Goal: Information Seeking & Learning: Learn about a topic

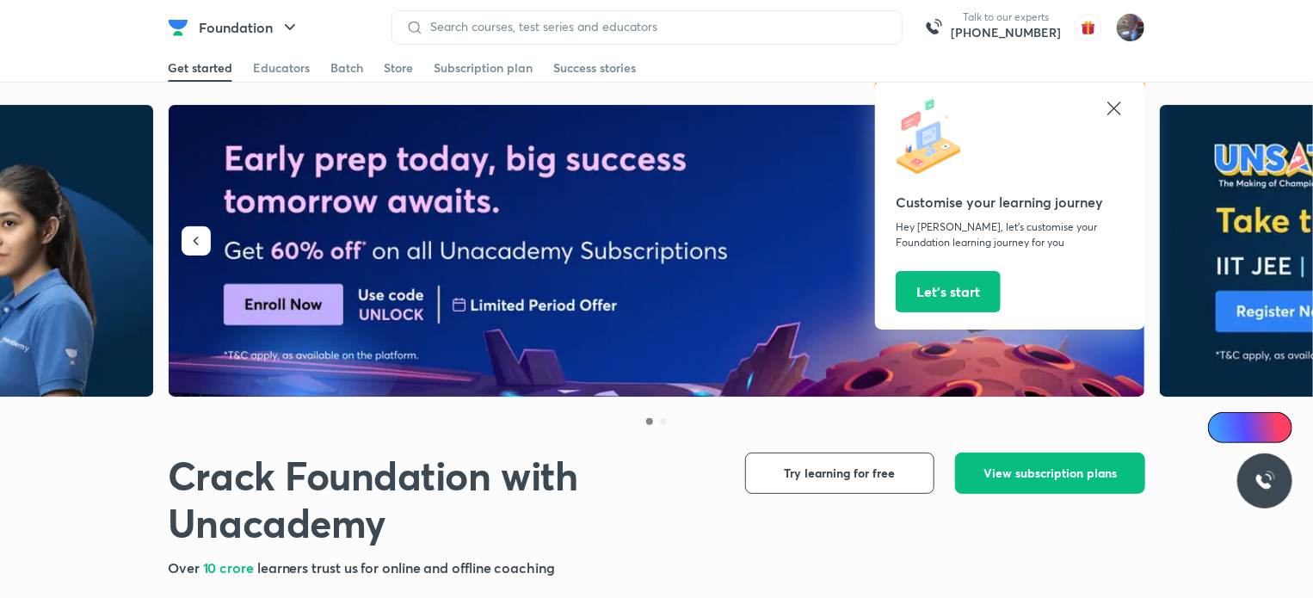
click at [1115, 114] on icon at bounding box center [1114, 108] width 21 height 21
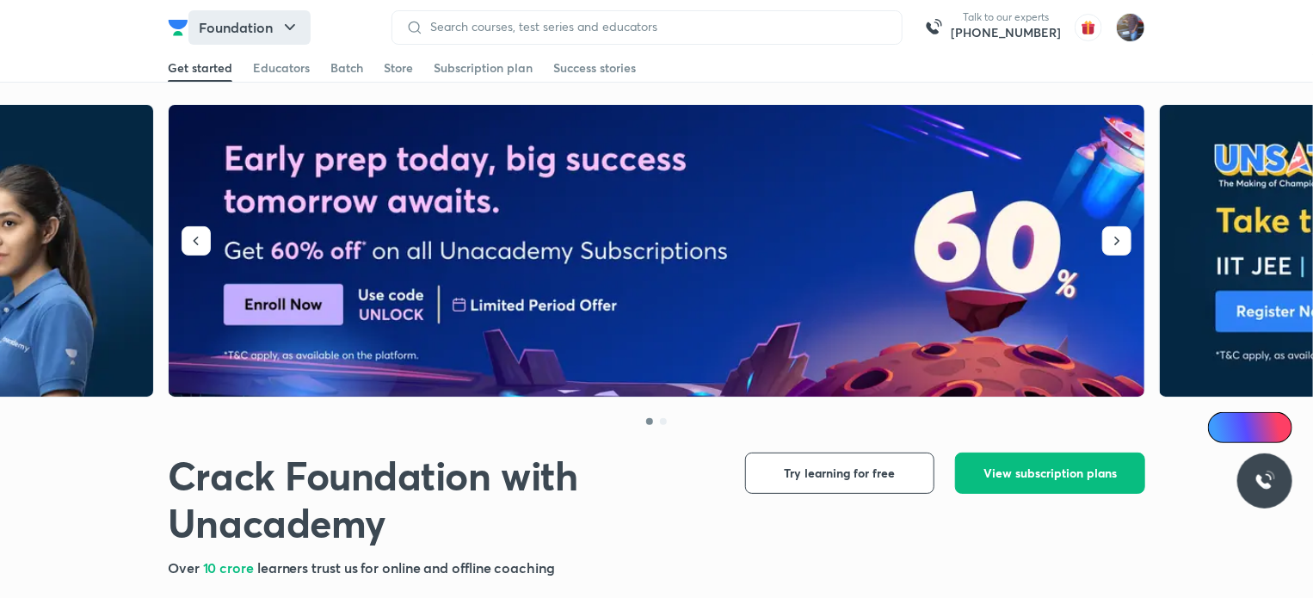
click at [288, 36] on icon "button" at bounding box center [290, 27] width 21 height 21
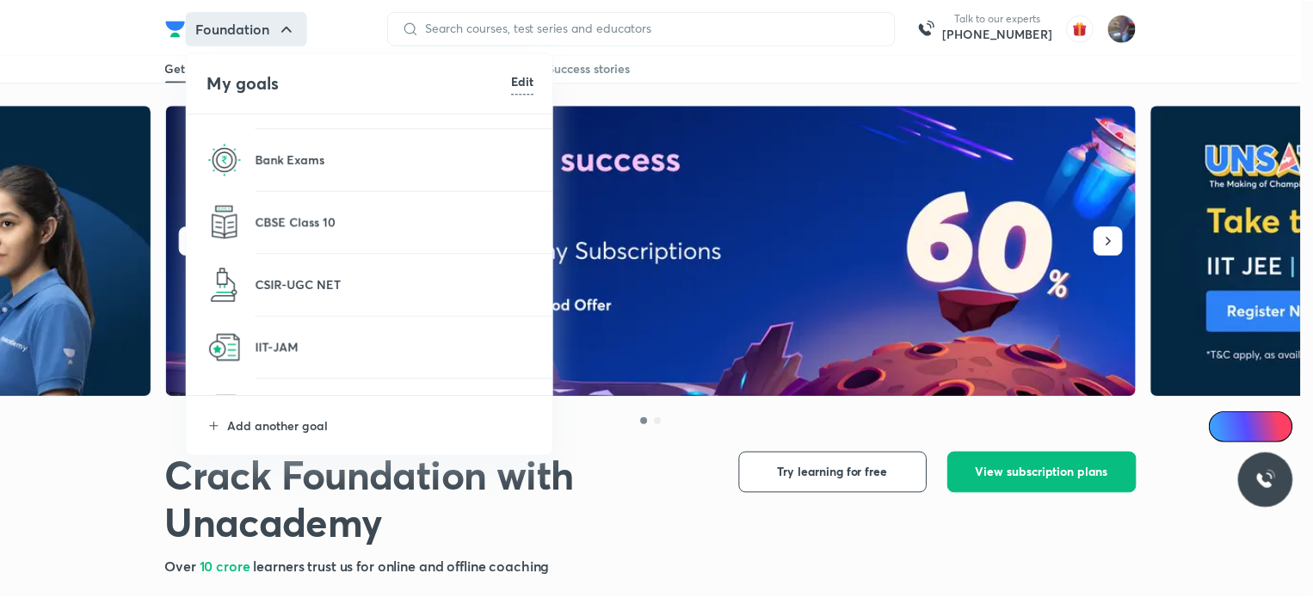
scroll to position [364, 0]
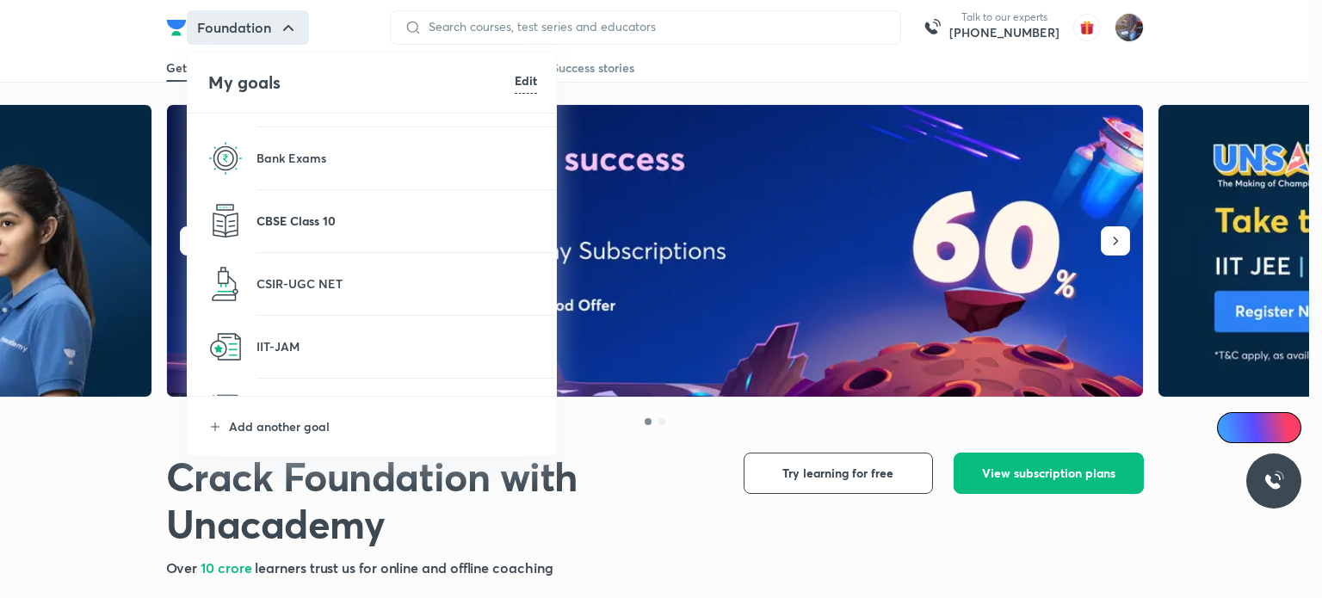
click at [329, 226] on p "CBSE Class 10" at bounding box center [396, 221] width 280 height 18
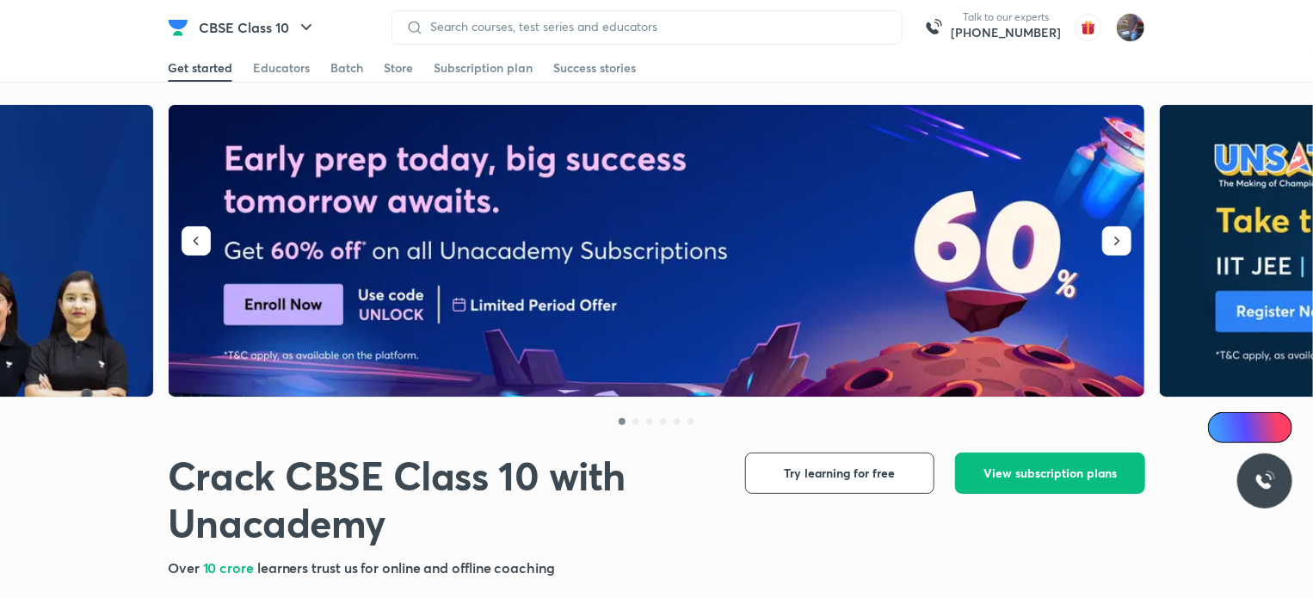
click at [609, 34] on div at bounding box center [646, 27] width 511 height 34
click at [259, 72] on div "Educators" at bounding box center [281, 67] width 57 height 17
click at [299, 73] on div "Educators" at bounding box center [281, 67] width 57 height 17
click at [895, 428] on div at bounding box center [656, 415] width 977 height 34
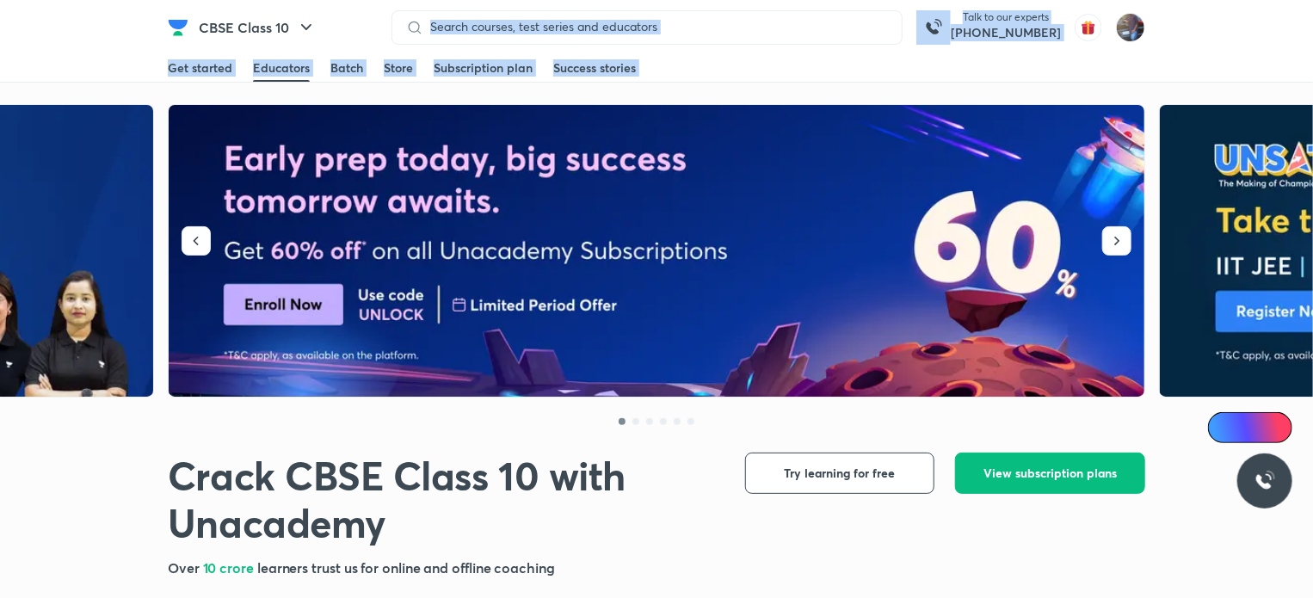
drag, startPoint x: 284, startPoint y: 52, endPoint x: 410, endPoint y: 341, distance: 314.4
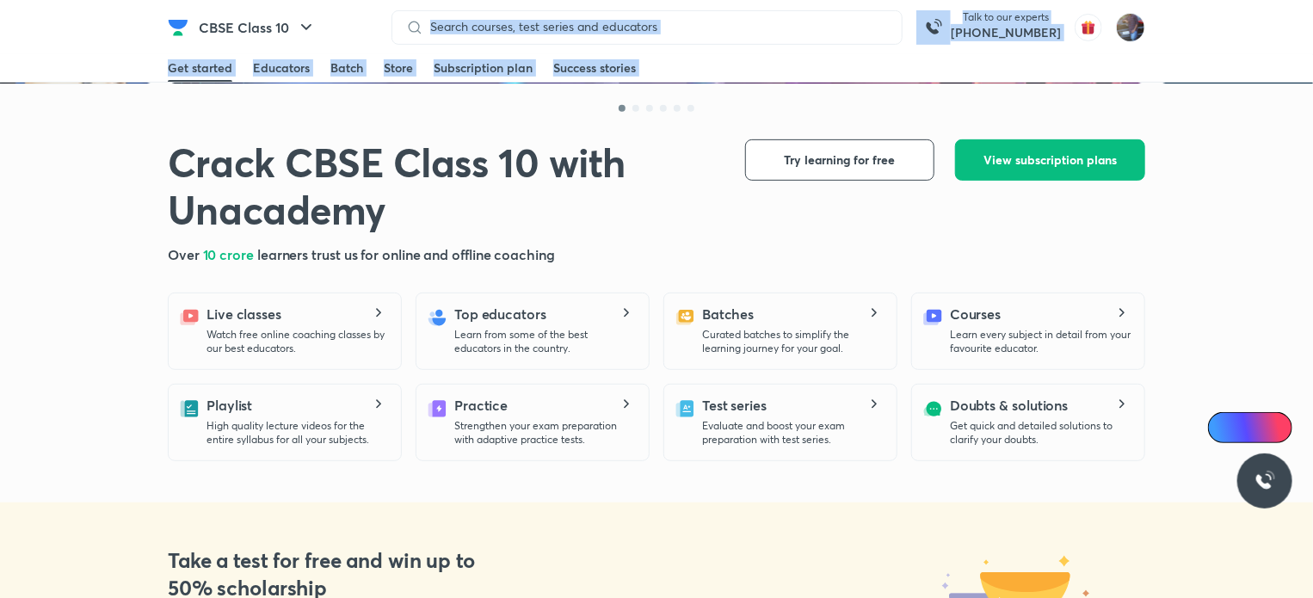
scroll to position [313, 0]
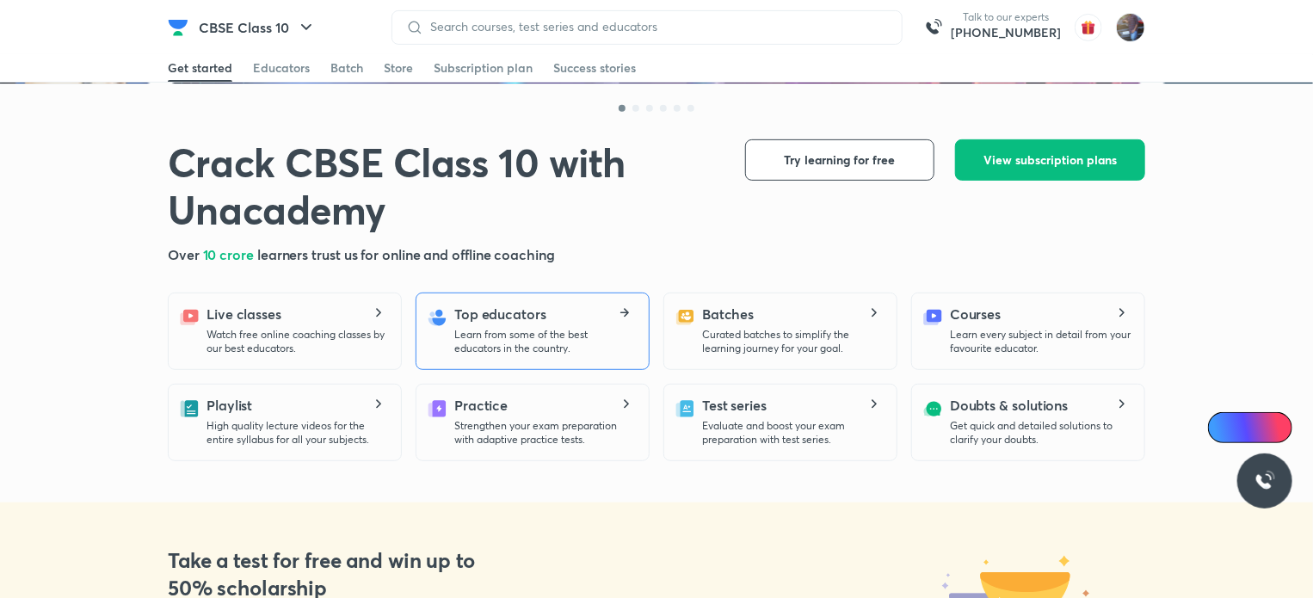
click at [589, 336] on p "Learn from some of the best educators in the country." at bounding box center [544, 342] width 181 height 28
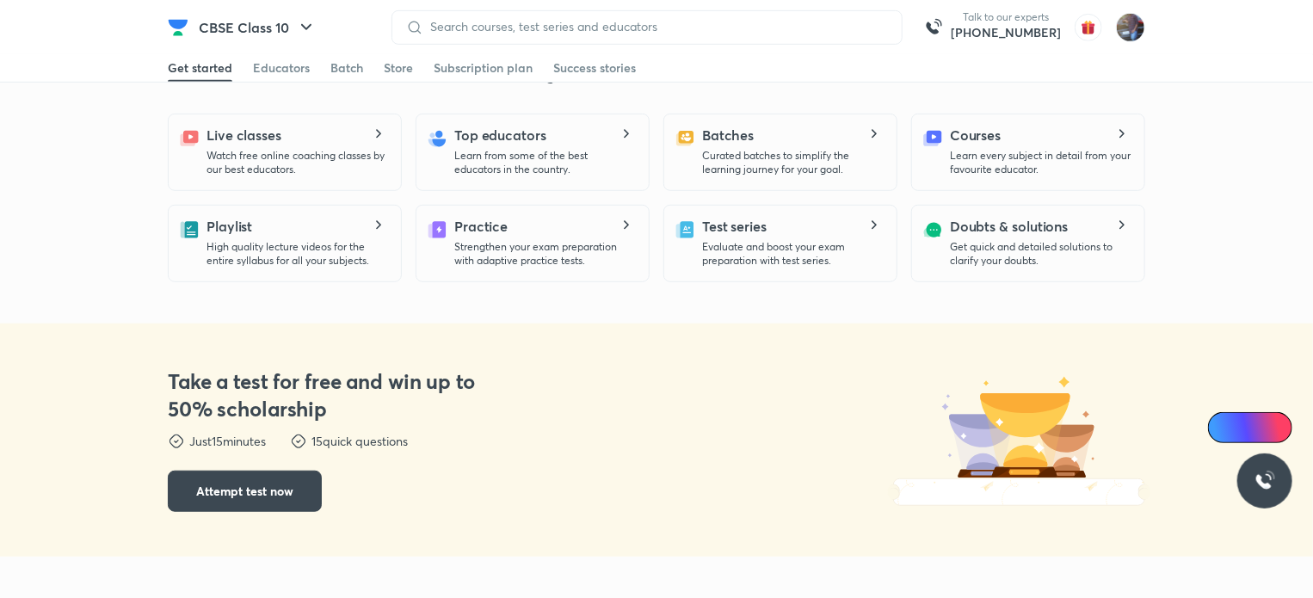
scroll to position [529, 0]
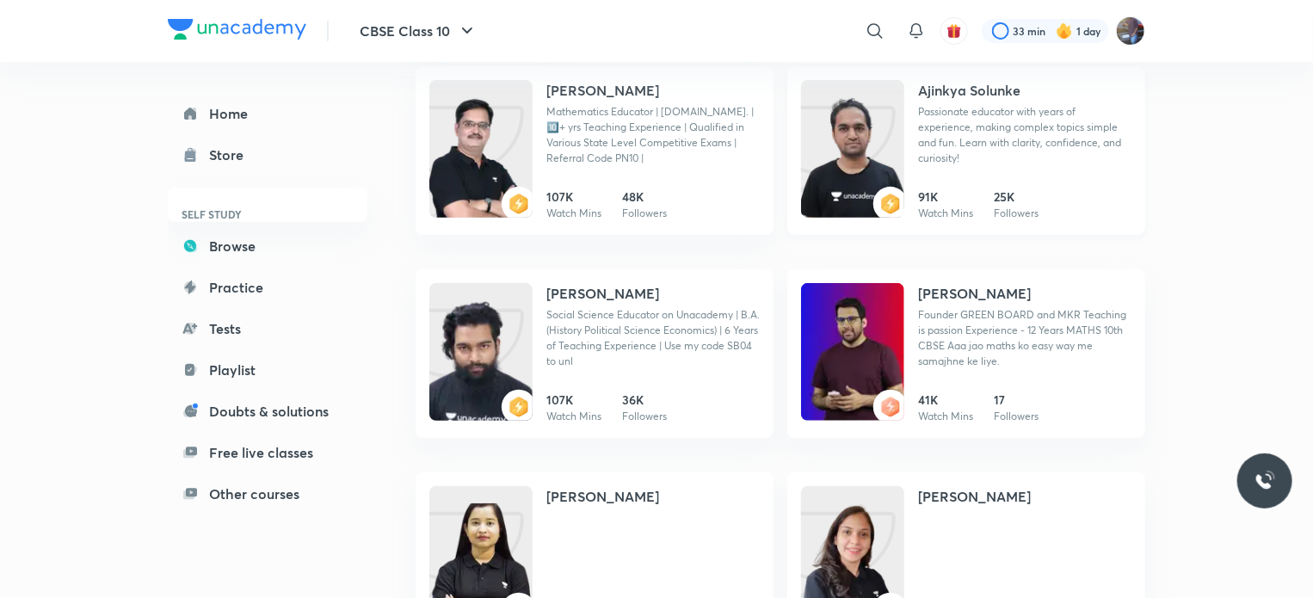
click at [819, 159] on img at bounding box center [852, 166] width 103 height 138
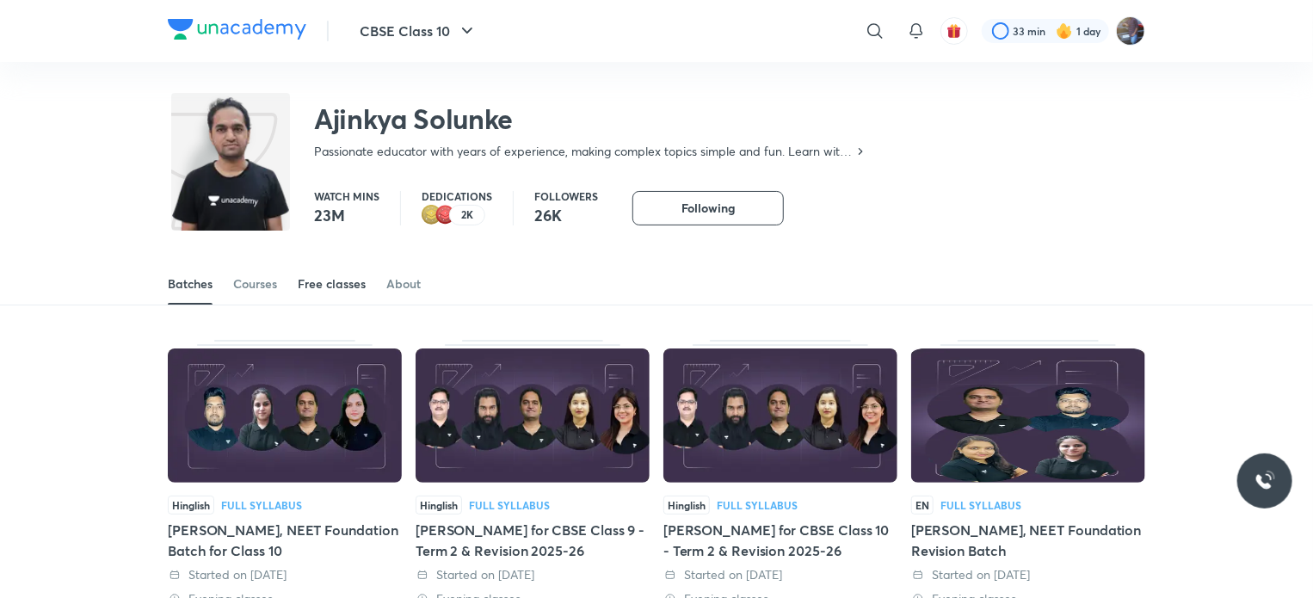
click at [342, 282] on div "Free classes" at bounding box center [332, 283] width 68 height 17
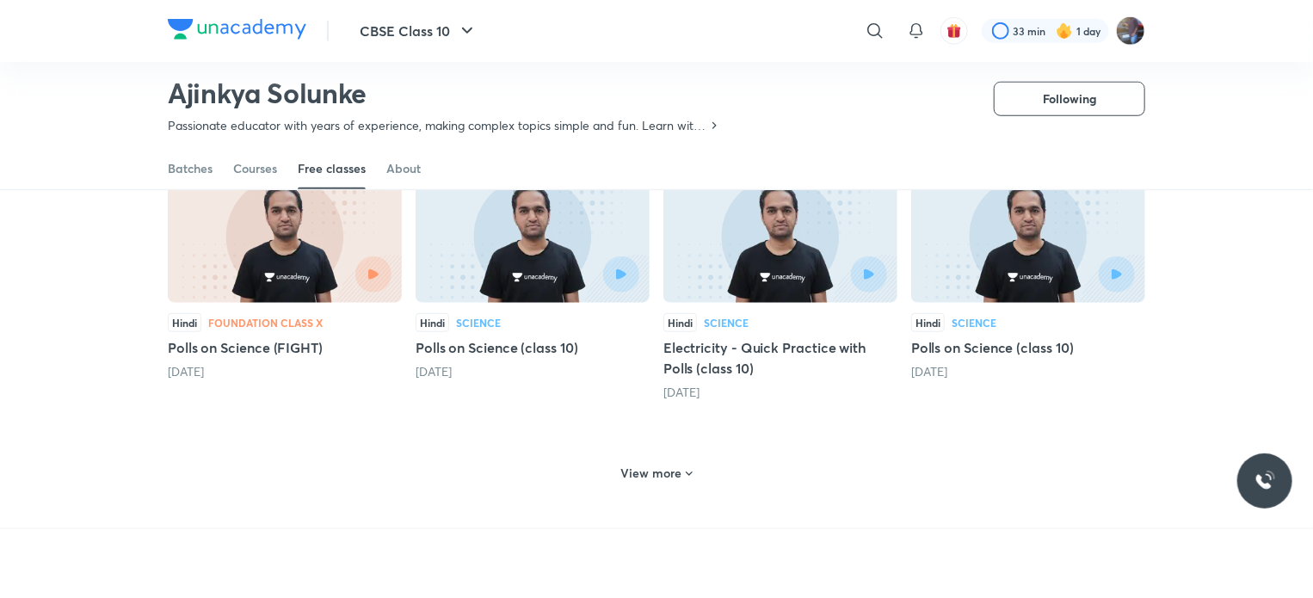
scroll to position [788, 0]
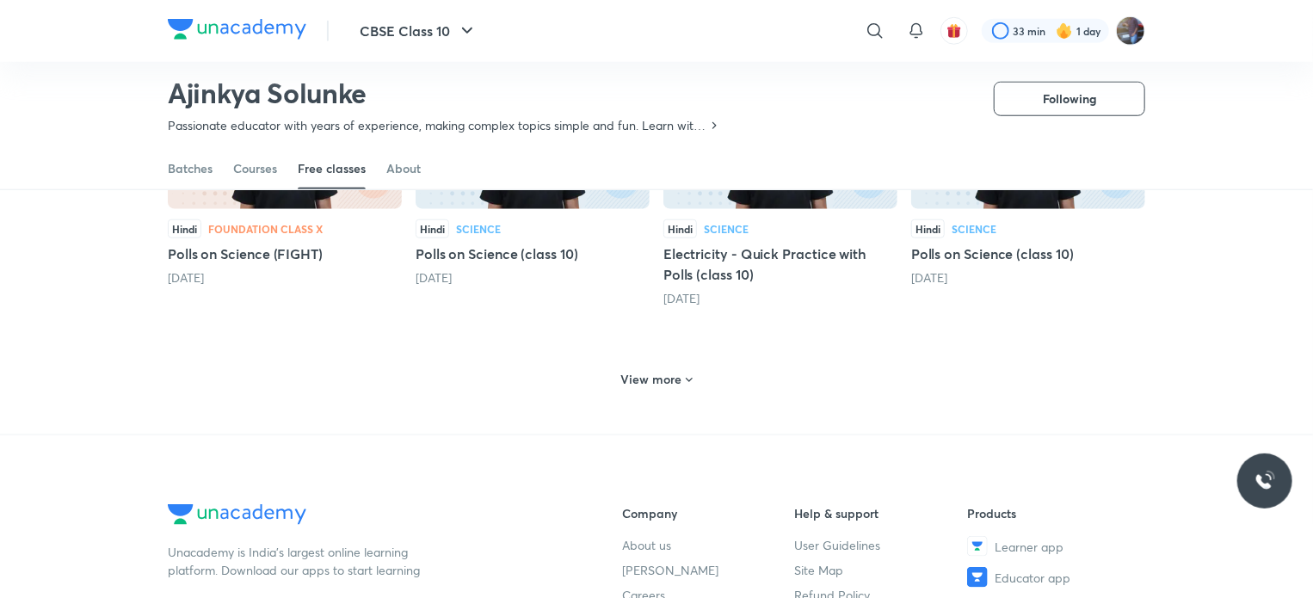
click at [668, 378] on h6 "View more" at bounding box center [651, 379] width 61 height 17
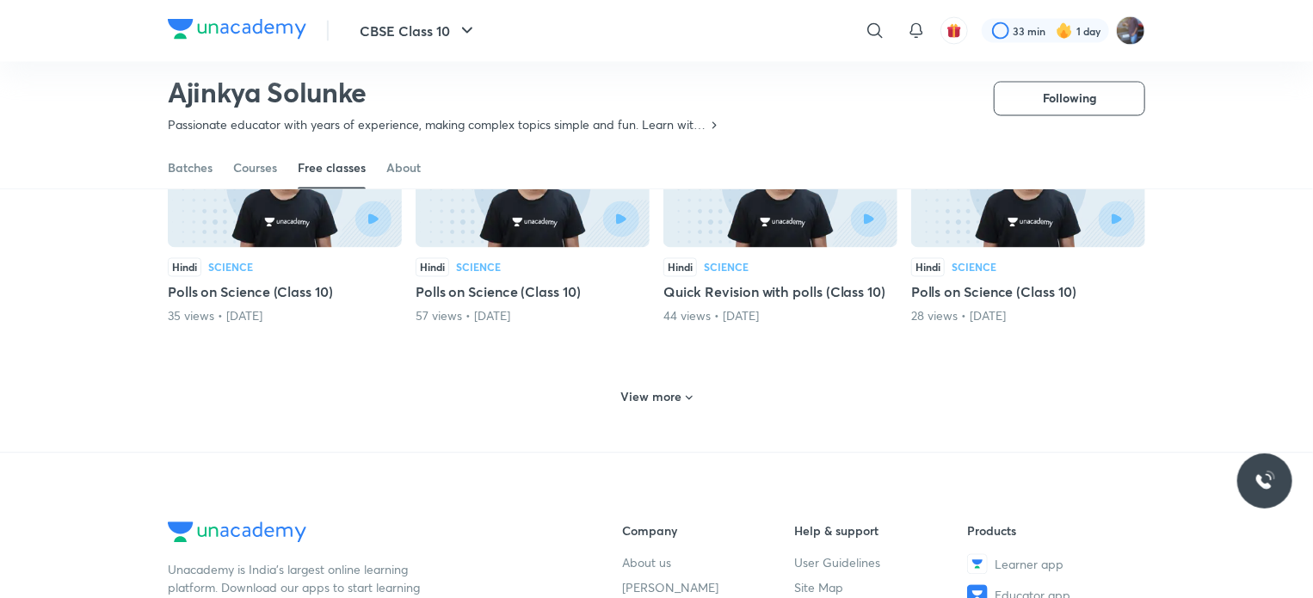
scroll to position [1571, 0]
click at [663, 389] on h6 "View more" at bounding box center [651, 396] width 61 height 17
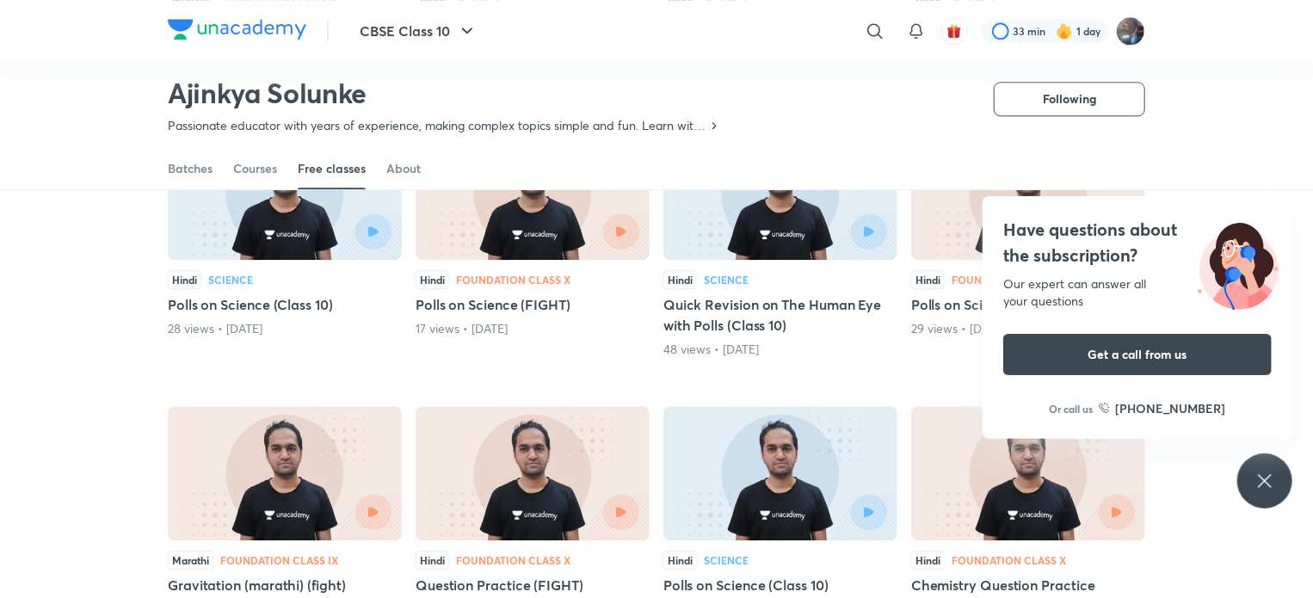
scroll to position [2099, 0]
drag, startPoint x: 663, startPoint y: 389, endPoint x: 588, endPoint y: 330, distance: 96.2
click at [588, 330] on div "17 views • [DATE]" at bounding box center [533, 327] width 234 height 17
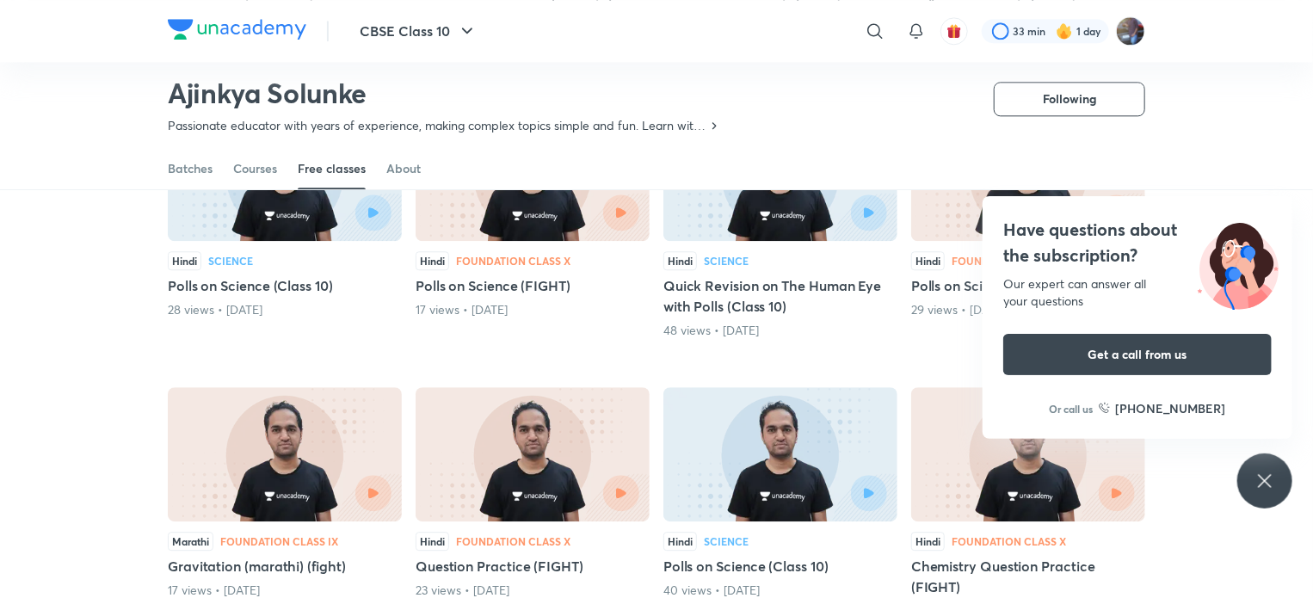
scroll to position [2116, 0]
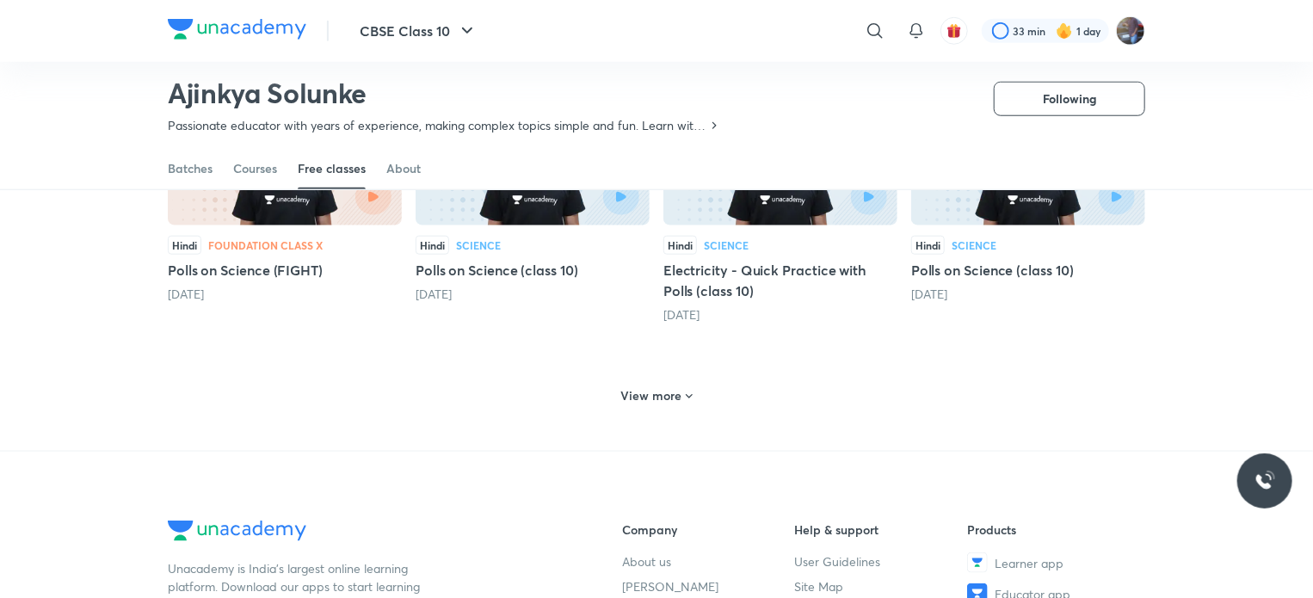
scroll to position [780, 0]
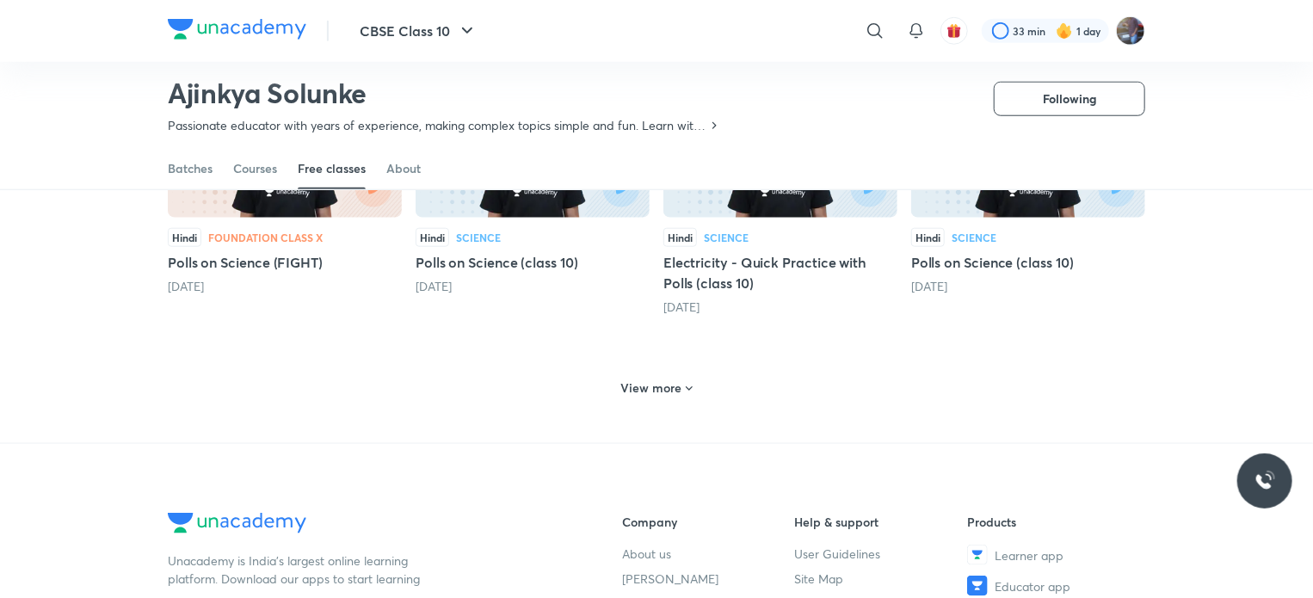
click at [665, 385] on h6 "View more" at bounding box center [651, 387] width 61 height 17
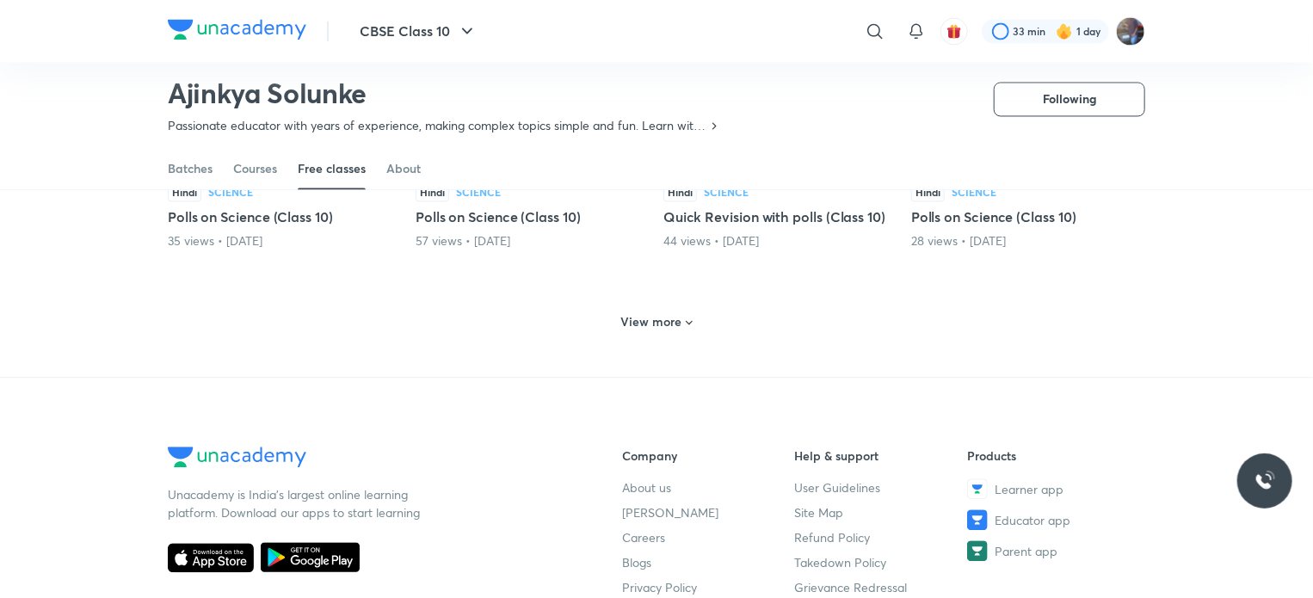
scroll to position [1655, 0]
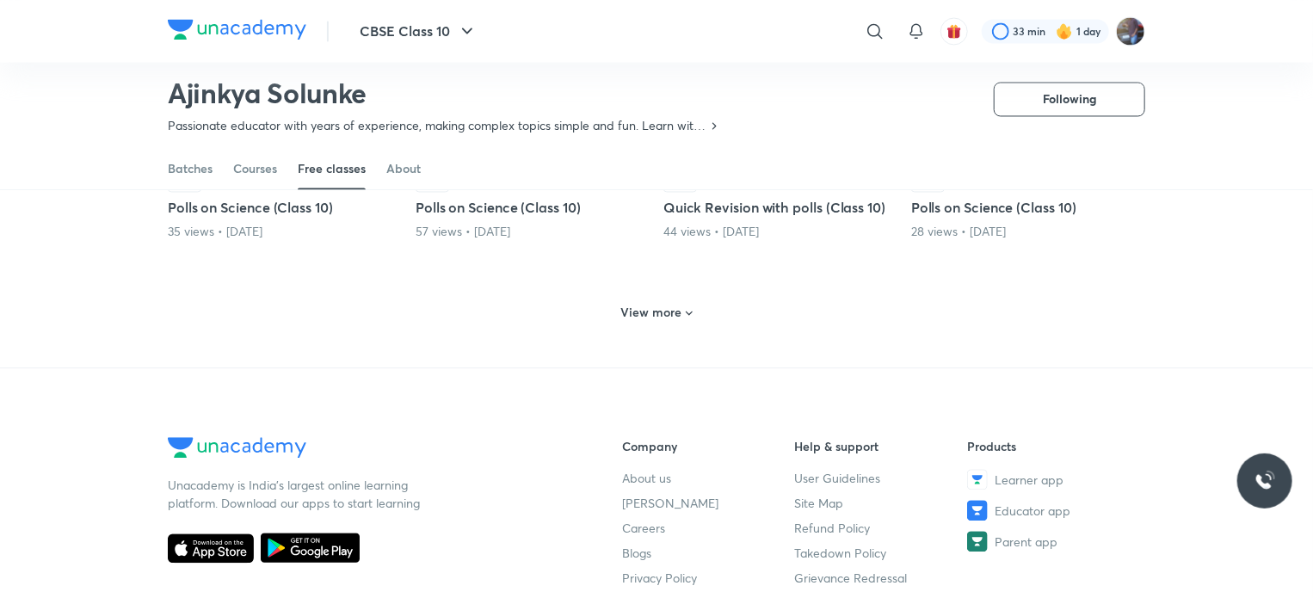
click at [686, 311] on icon at bounding box center [689, 313] width 7 height 4
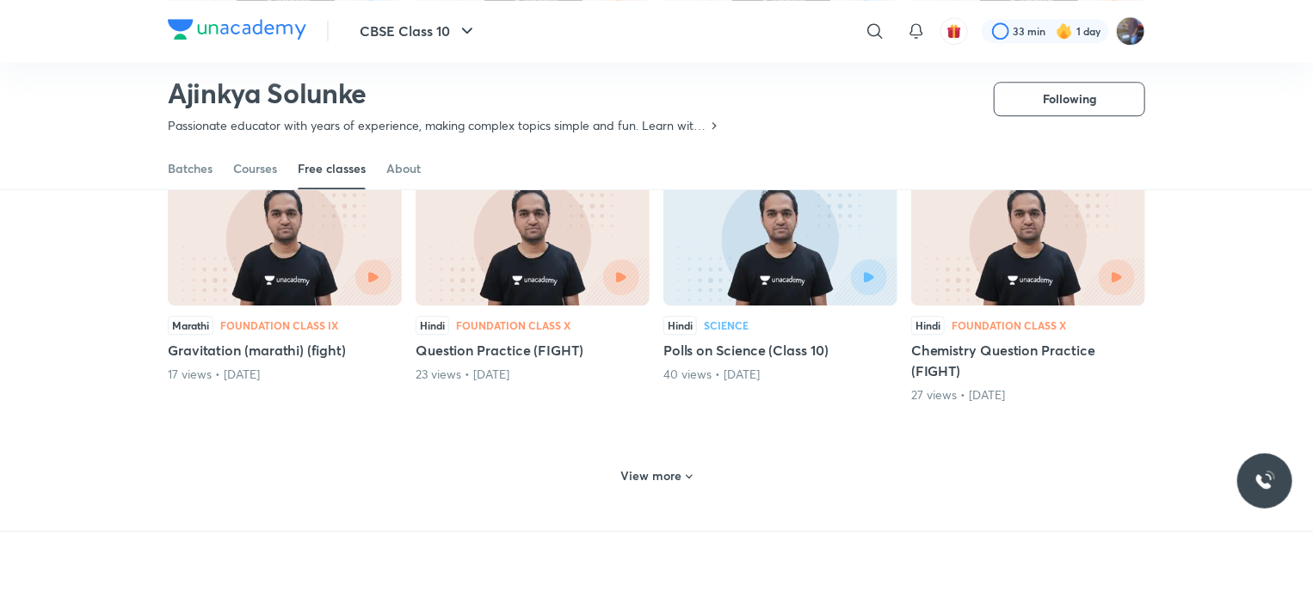
scroll to position [2375, 0]
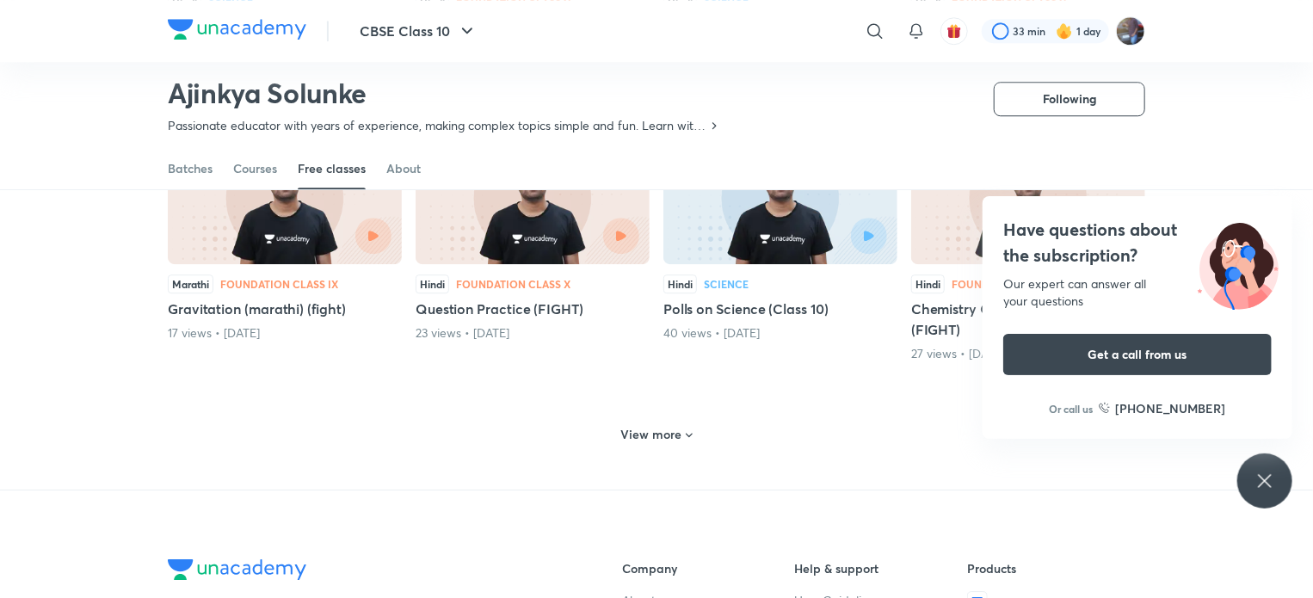
click at [683, 431] on icon at bounding box center [689, 435] width 14 height 14
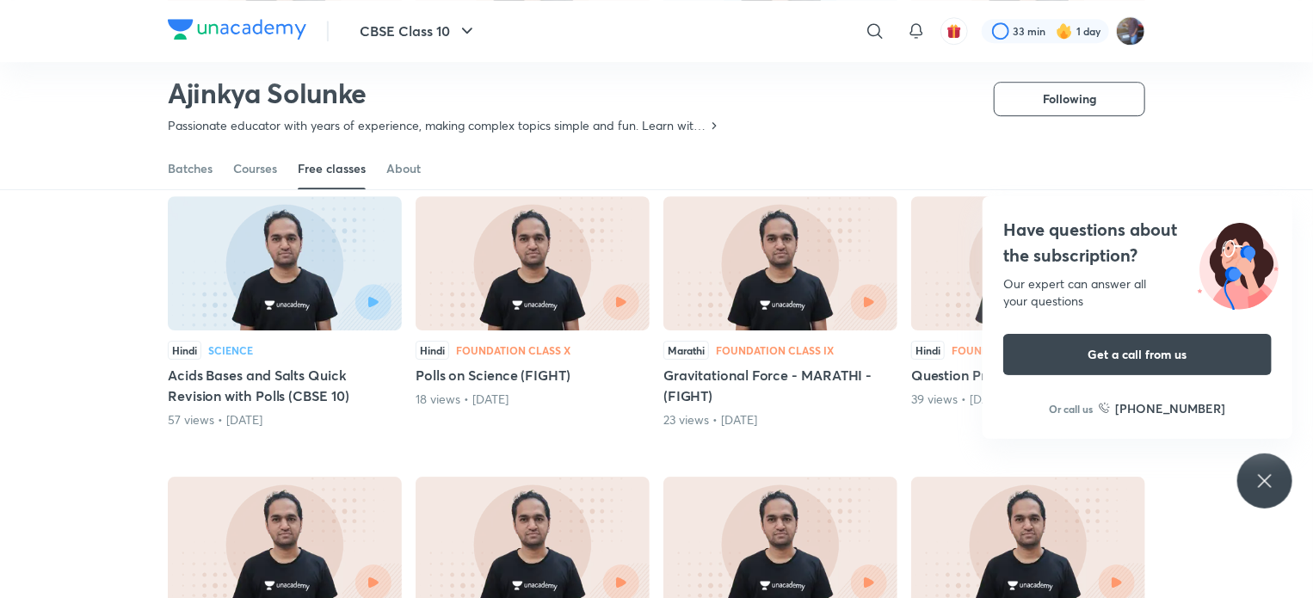
scroll to position [2600, 0]
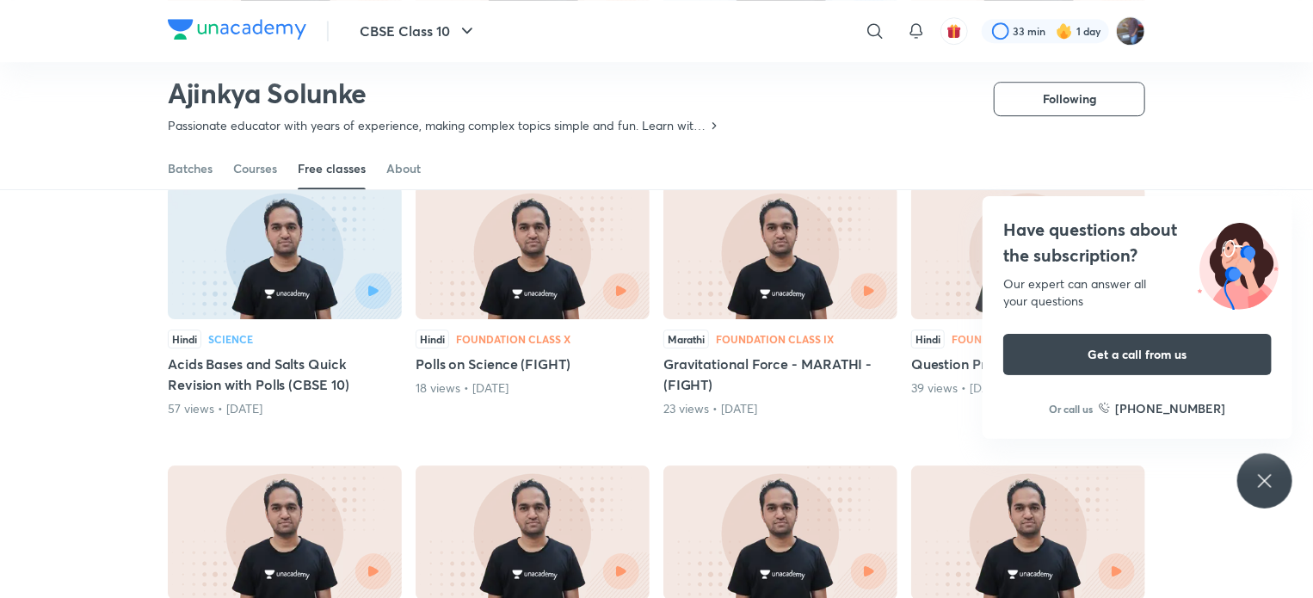
click at [1265, 478] on icon at bounding box center [1264, 481] width 21 height 21
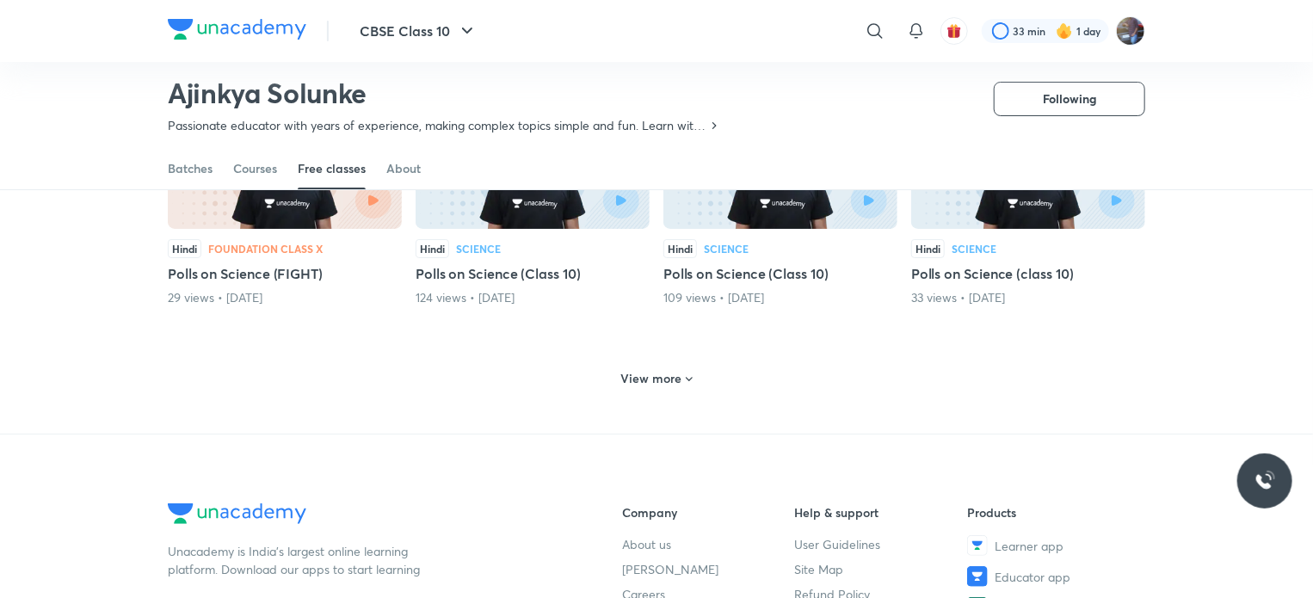
scroll to position [3261, 0]
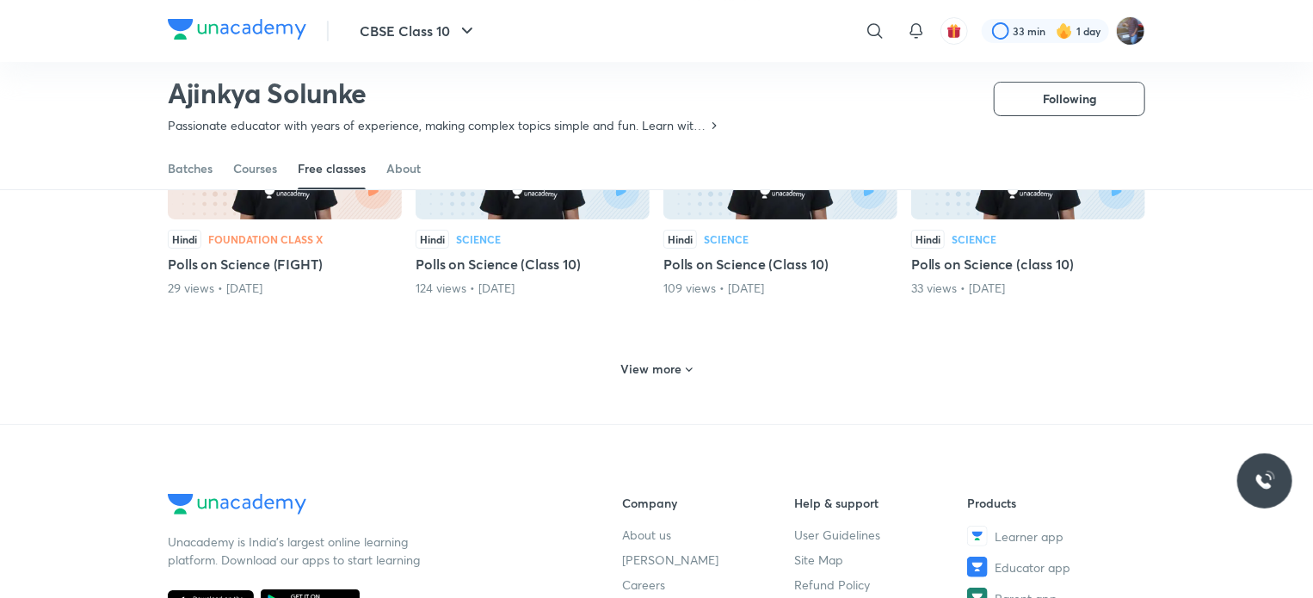
click at [685, 366] on icon at bounding box center [689, 370] width 14 height 14
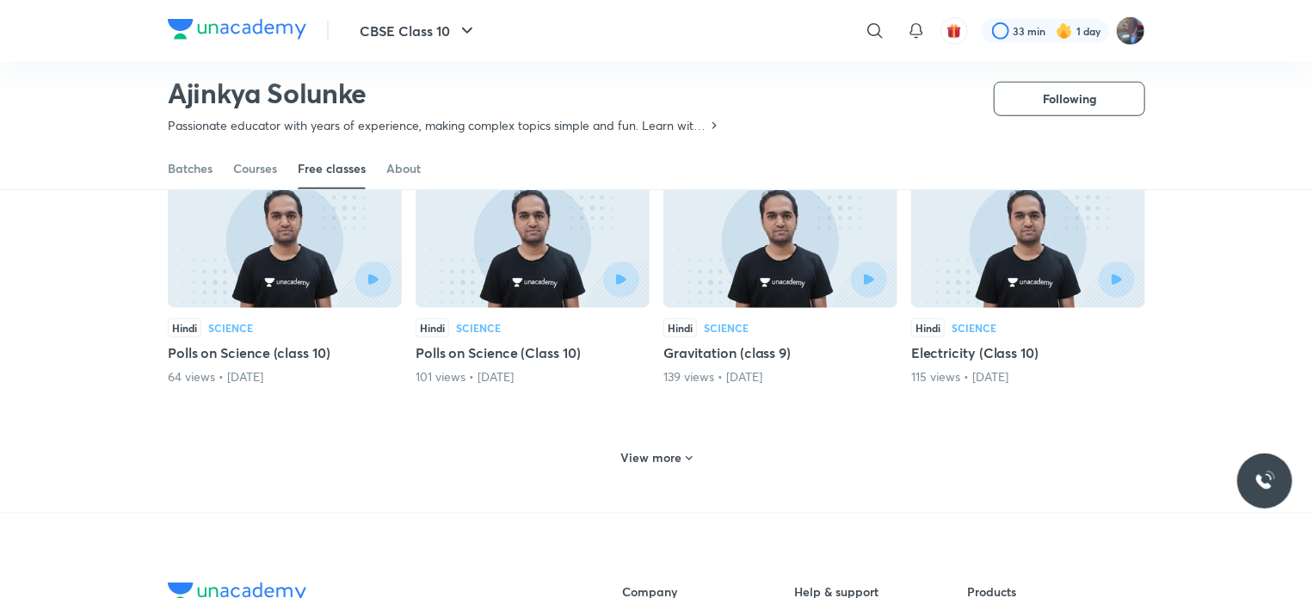
scroll to position [3953, 0]
click at [688, 451] on icon at bounding box center [689, 458] width 14 height 14
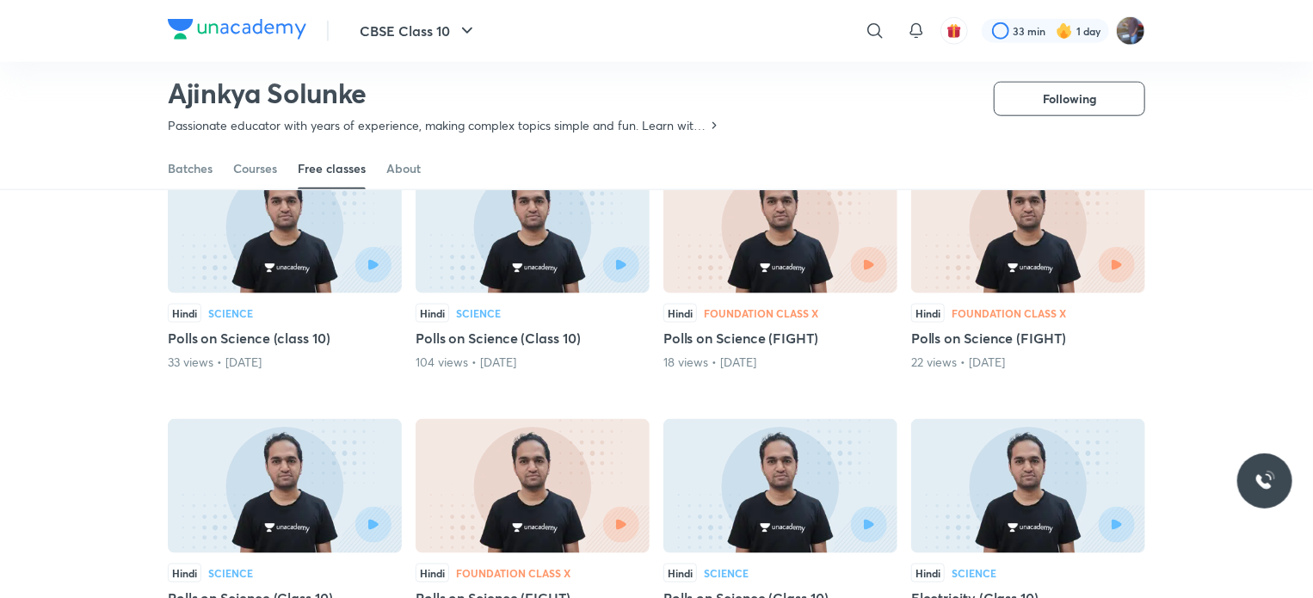
scroll to position [4227, 0]
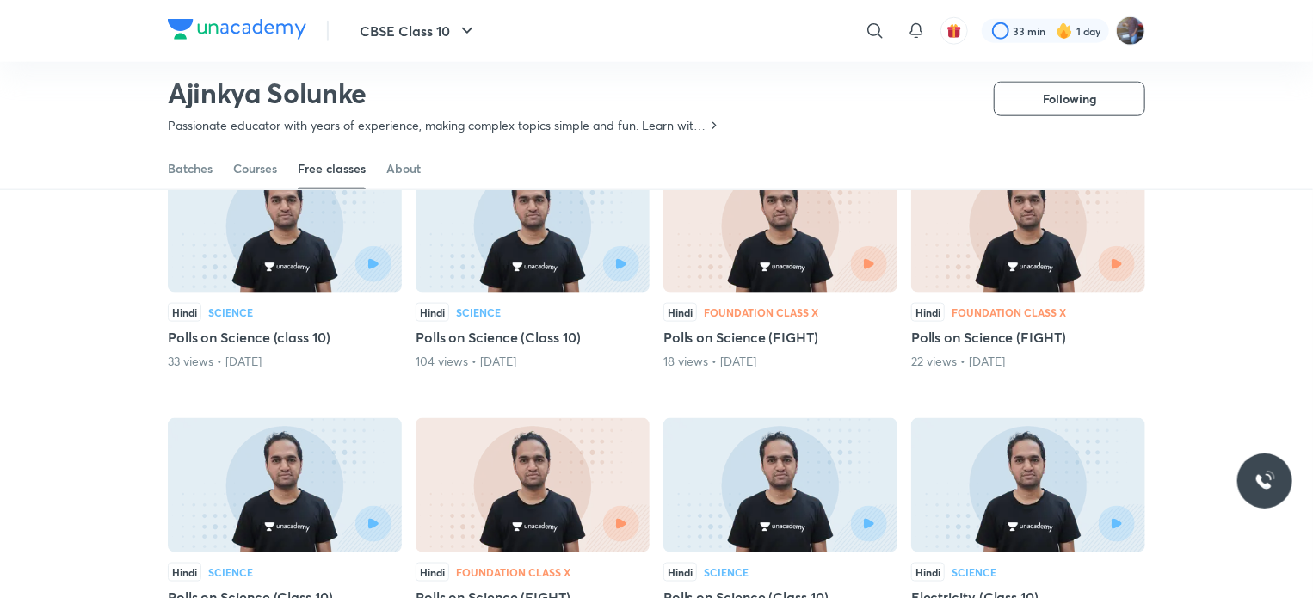
drag, startPoint x: 688, startPoint y: 447, endPoint x: 1227, endPoint y: 334, distance: 550.3
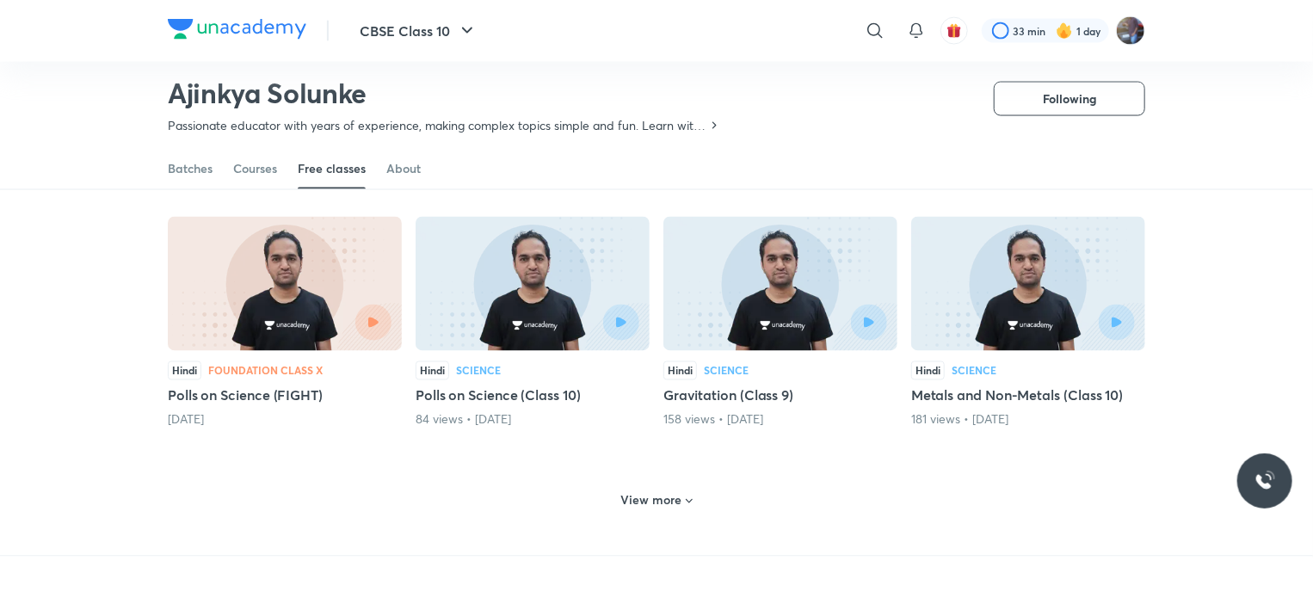
scroll to position [4699, 0]
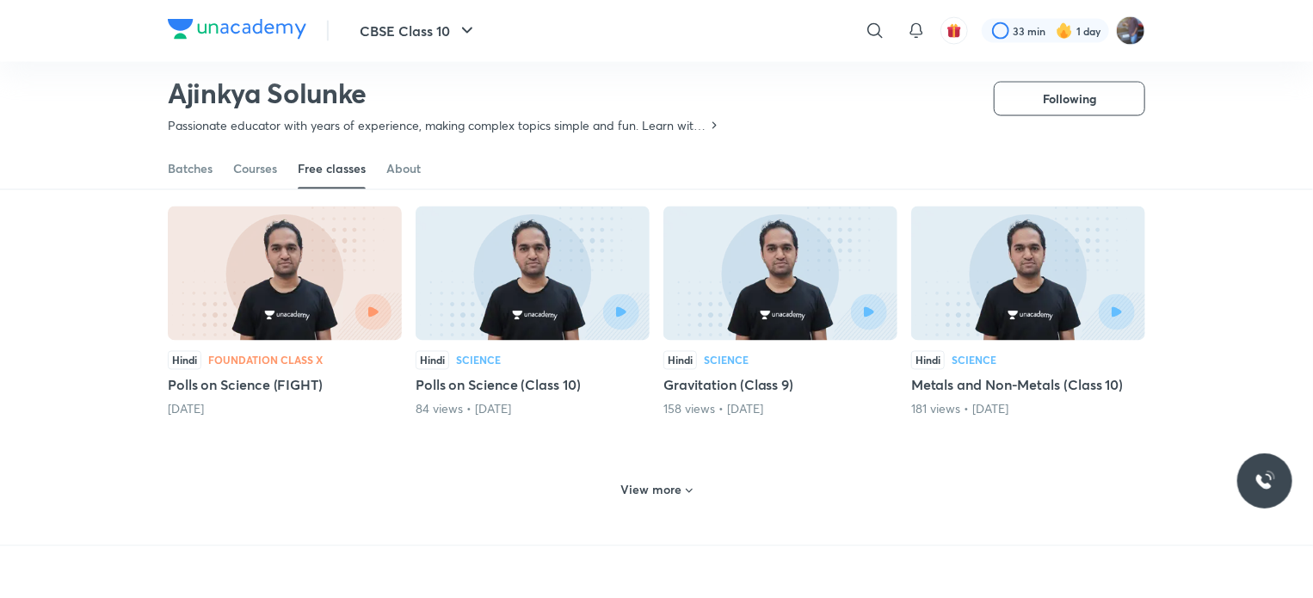
click at [673, 492] on div "View more" at bounding box center [656, 491] width 85 height 28
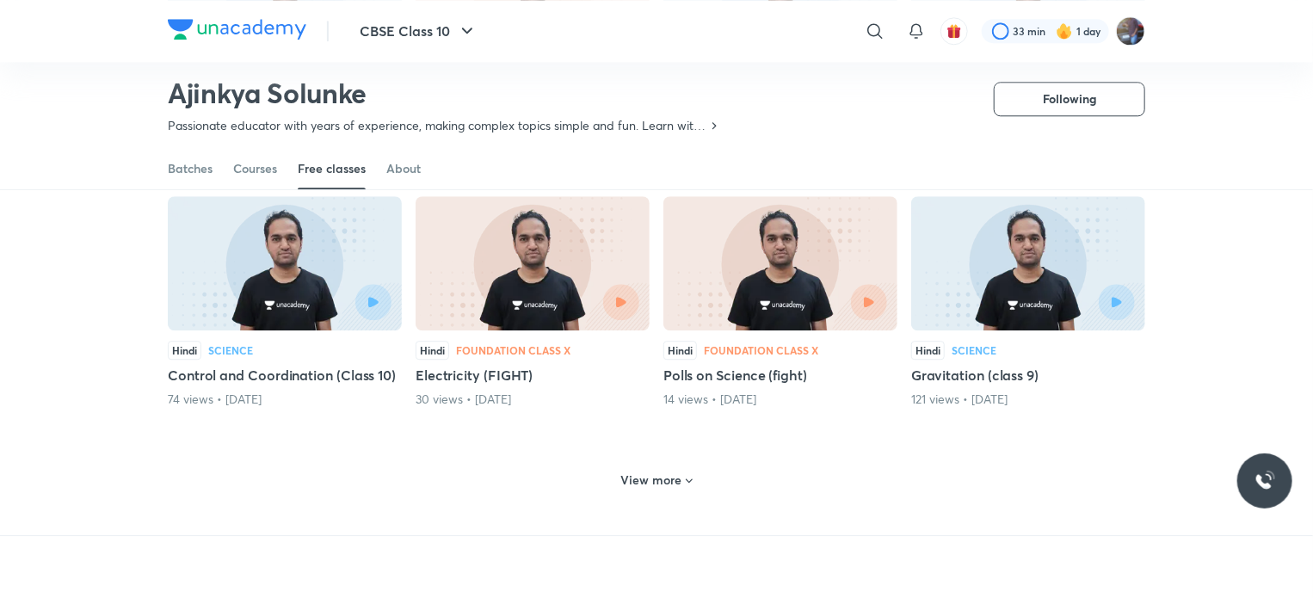
scroll to position [5489, 0]
click at [680, 478] on h6 "View more" at bounding box center [651, 479] width 61 height 17
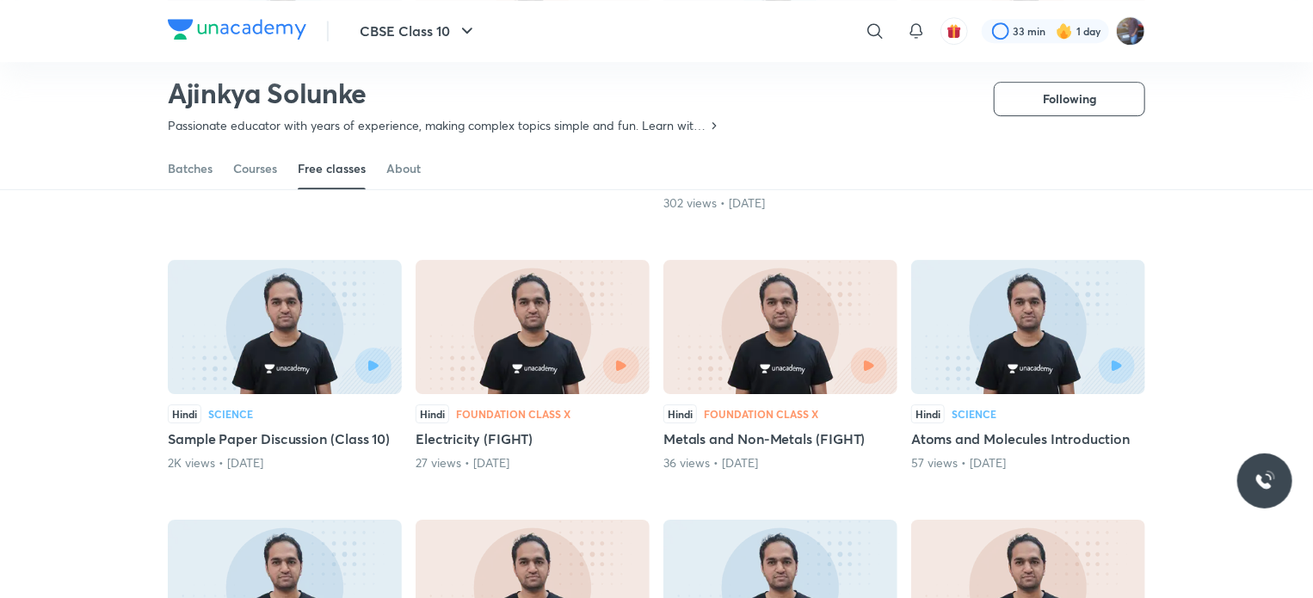
scroll to position [5964, 0]
click at [755, 348] on div at bounding box center [780, 366] width 213 height 36
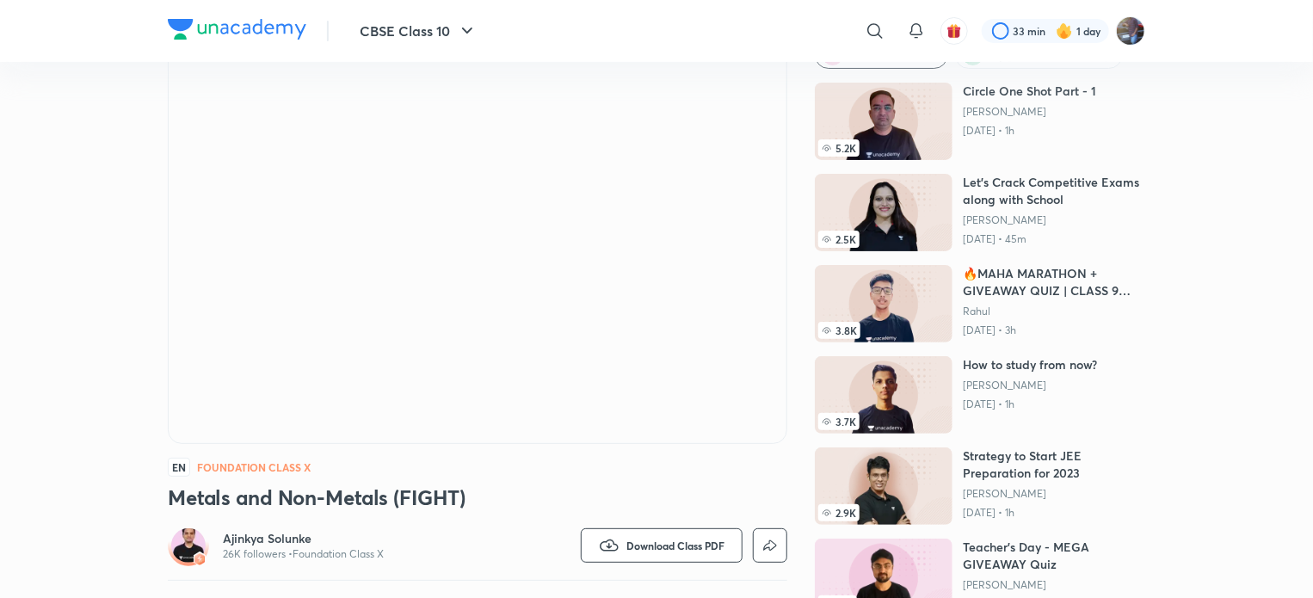
scroll to position [83, 0]
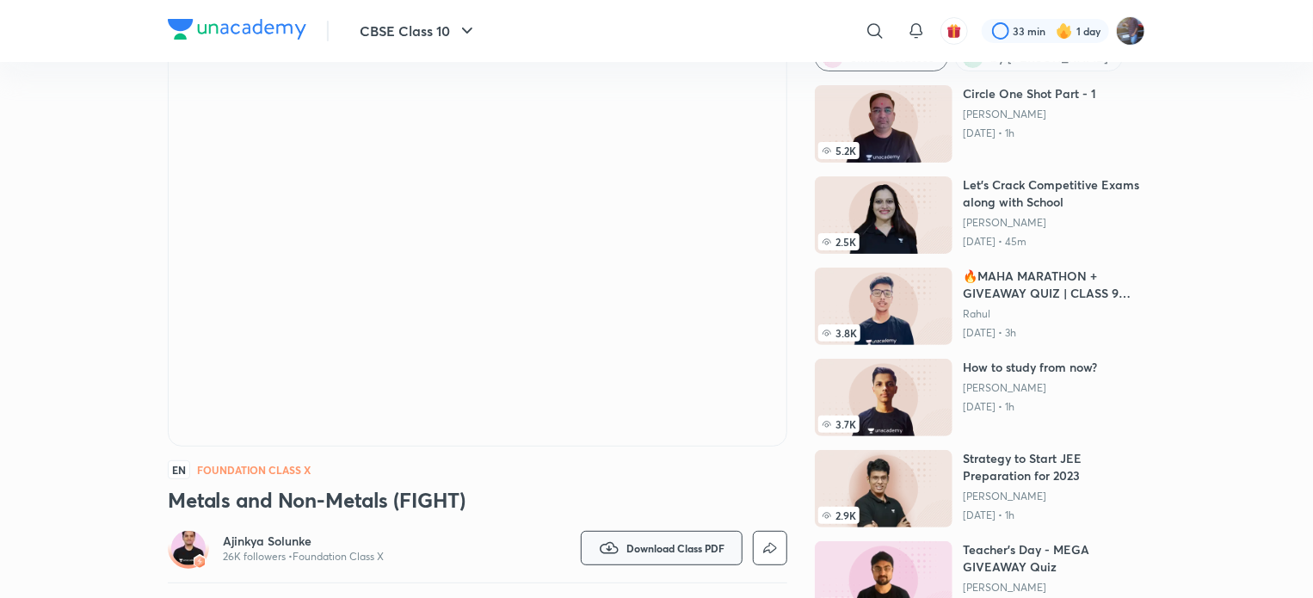
click at [664, 541] on span "Download Class PDF" at bounding box center [675, 548] width 98 height 14
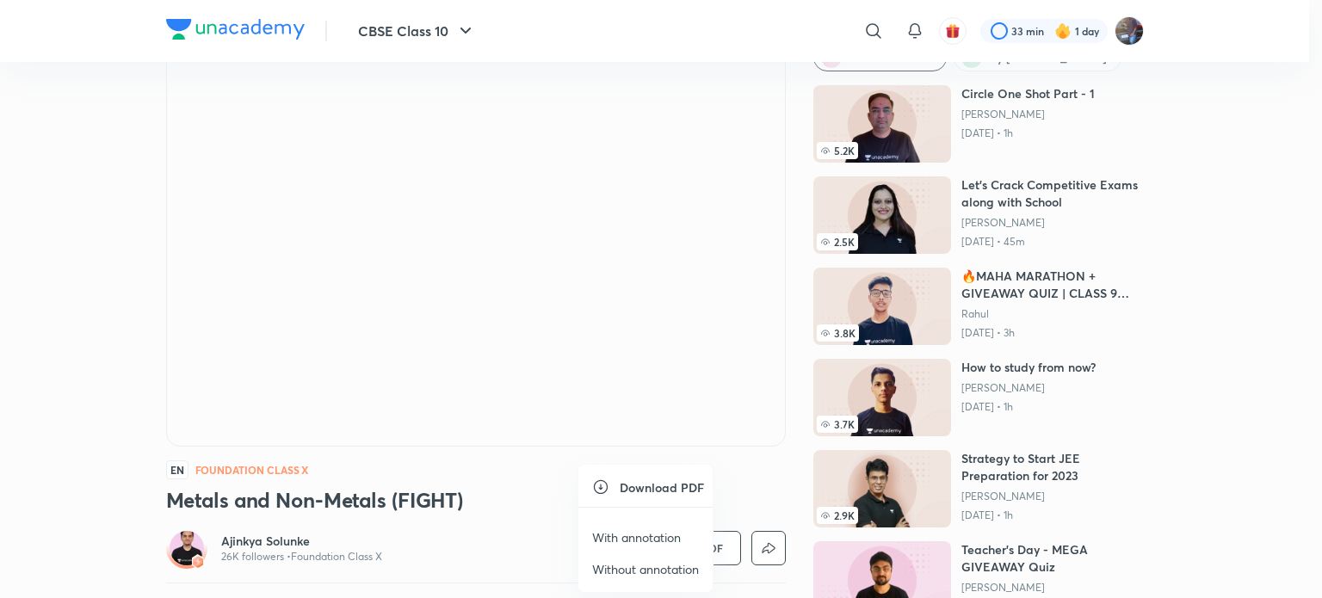
click at [664, 531] on p "With annotation" at bounding box center [636, 537] width 89 height 18
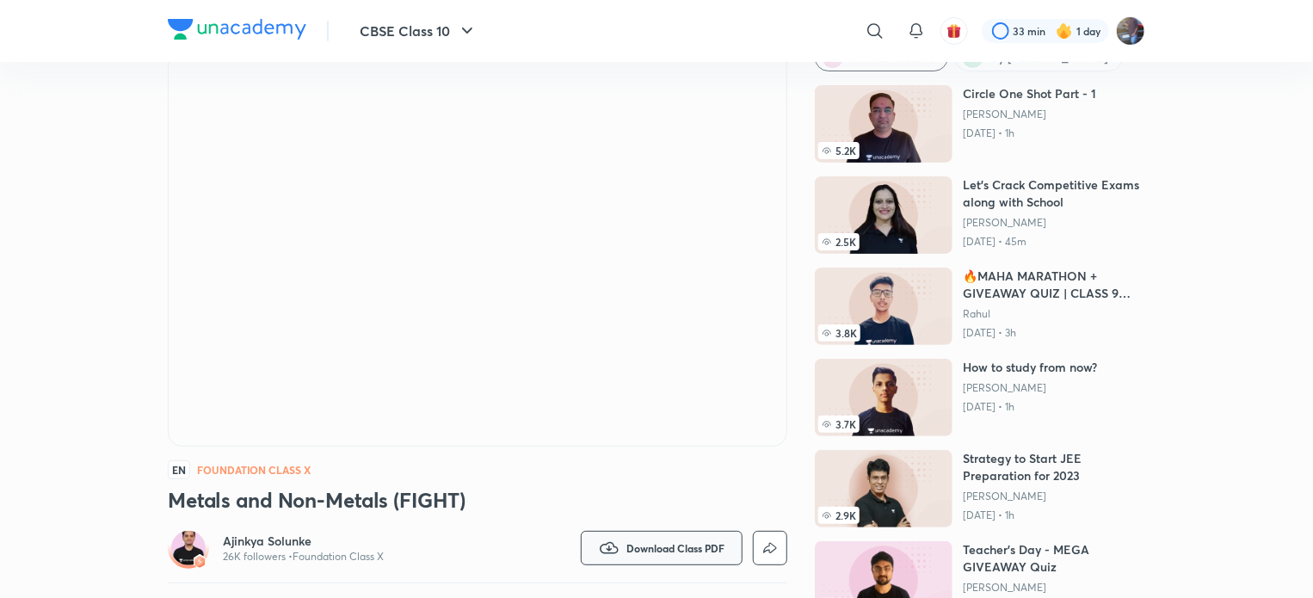
click at [676, 548] on span "Download Class PDF" at bounding box center [675, 548] width 98 height 14
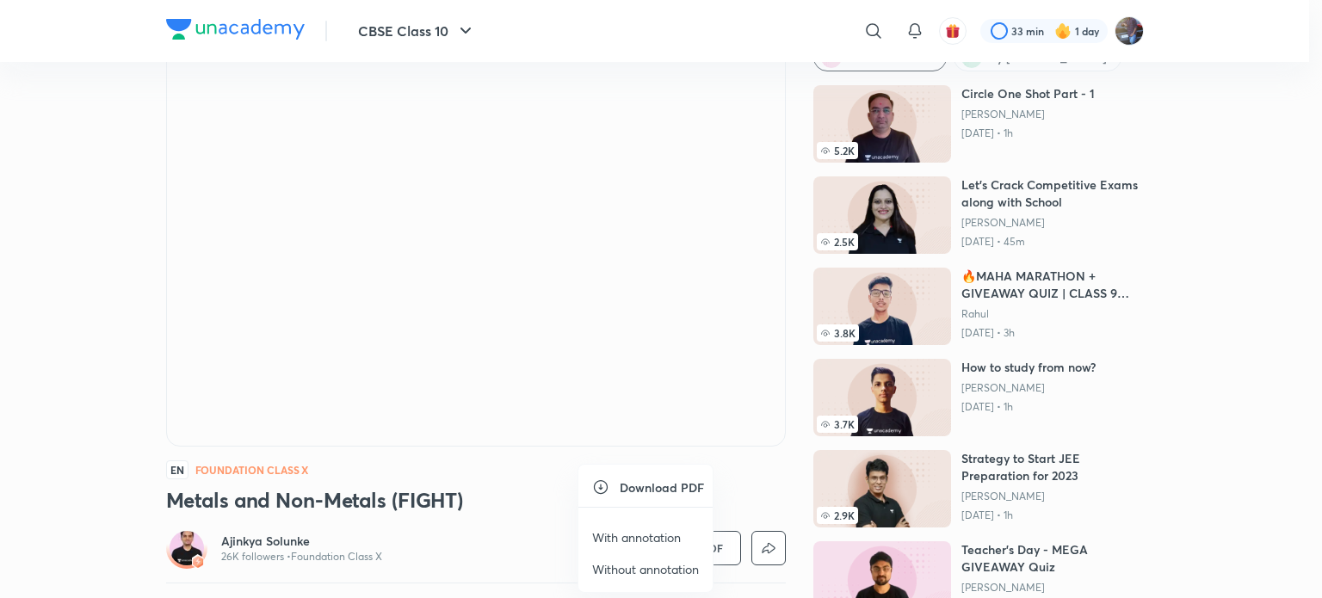
click at [627, 304] on div at bounding box center [661, 299] width 1322 height 598
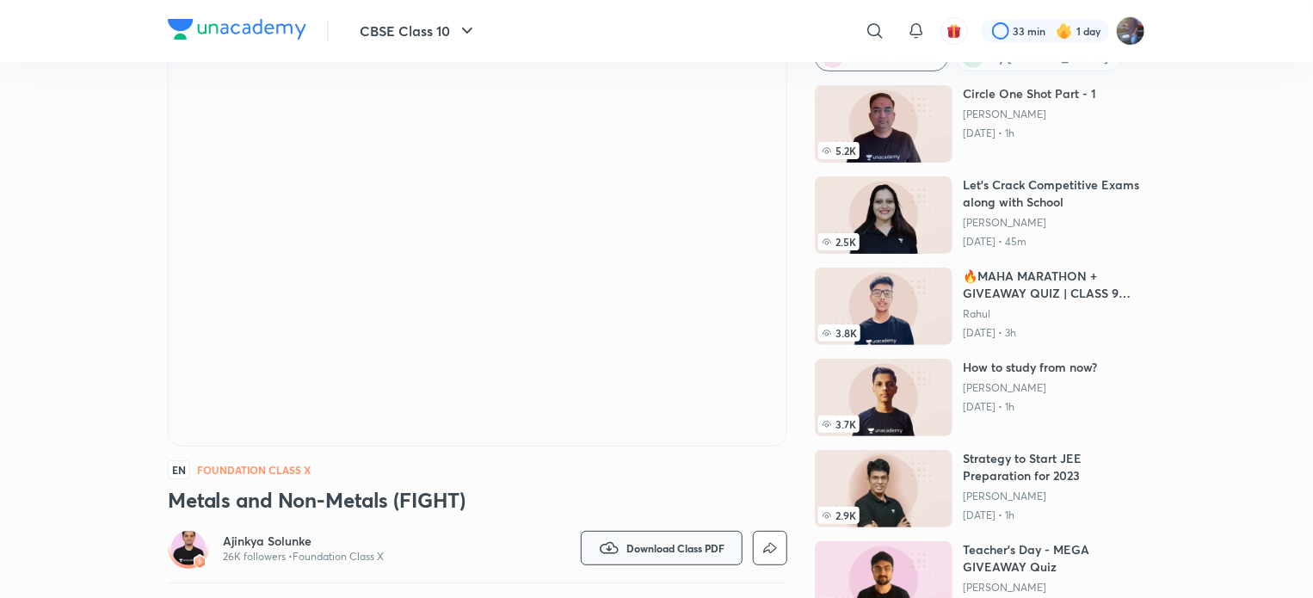
click at [712, 546] on span "Download Class PDF" at bounding box center [675, 548] width 98 height 14
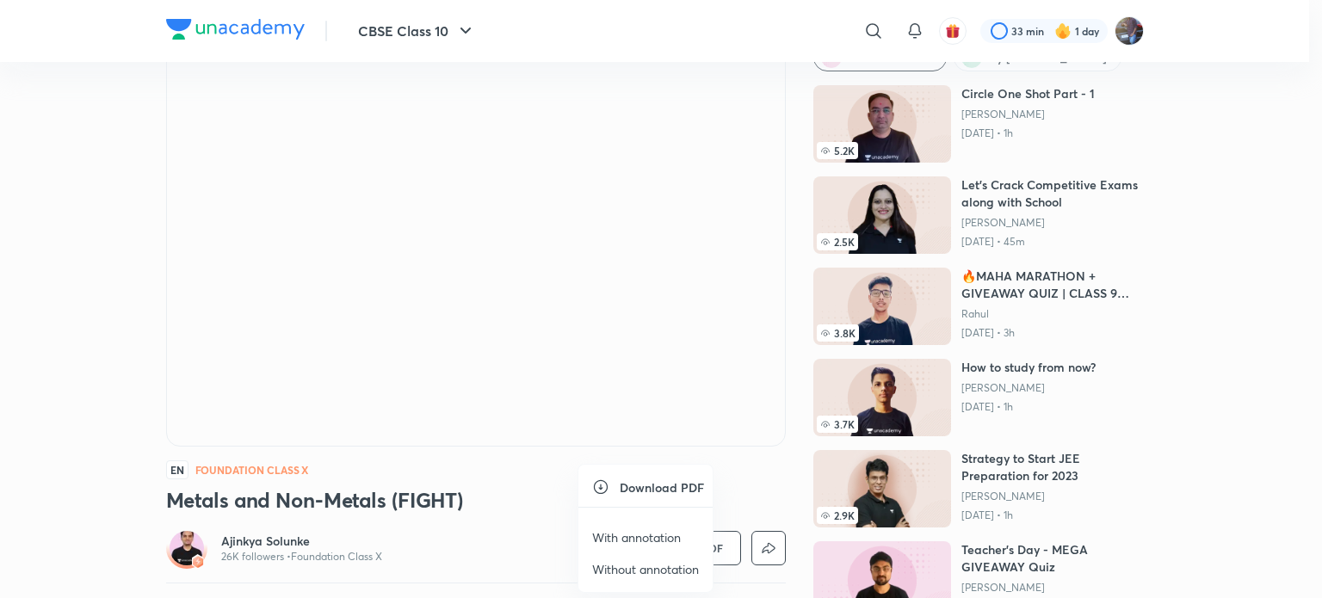
click at [681, 536] on p "With annotation" at bounding box center [636, 537] width 89 height 18
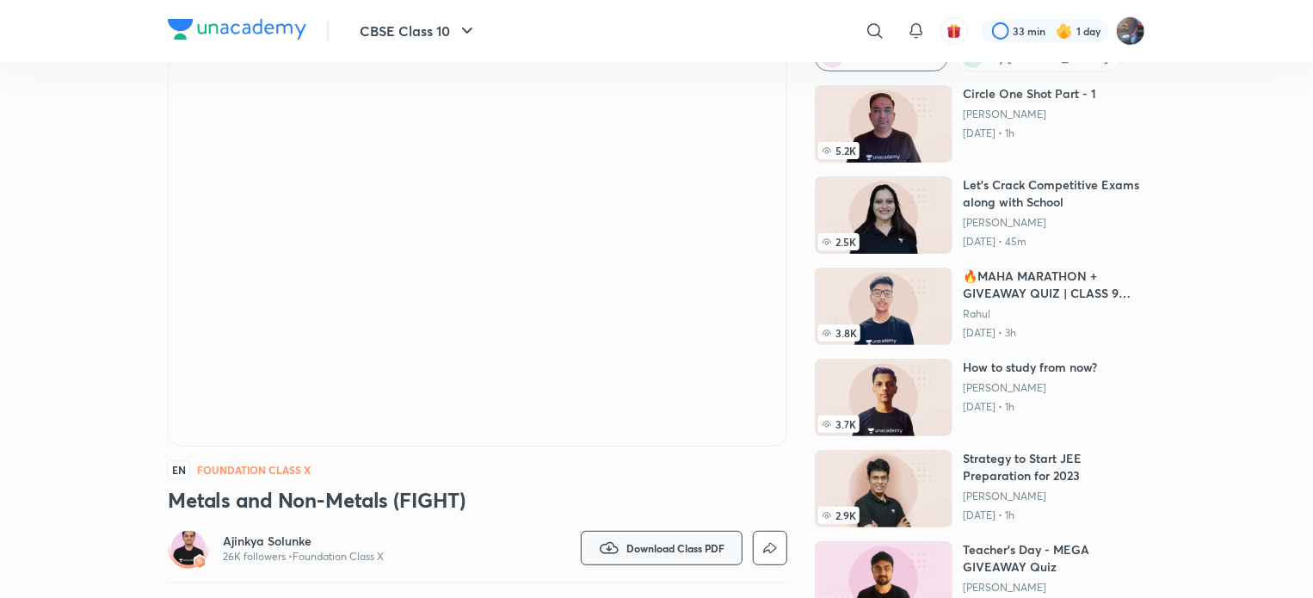
click at [623, 543] on button "Download Class PDF" at bounding box center [662, 548] width 162 height 34
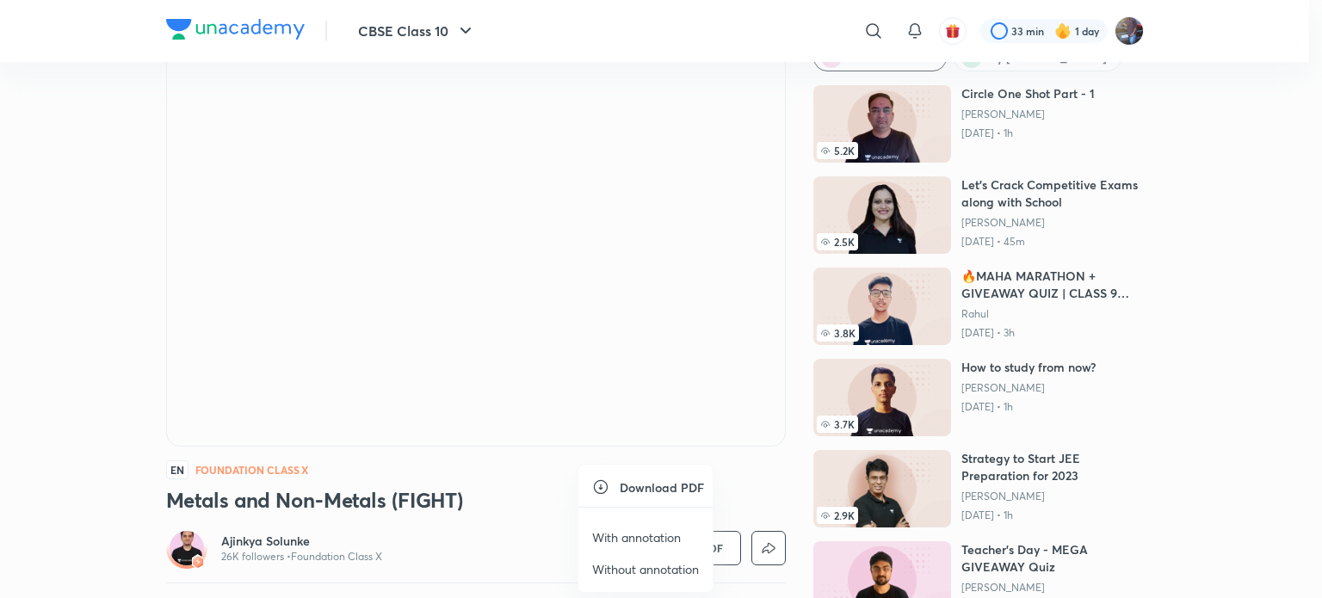
click at [632, 570] on p "Without annotation" at bounding box center [645, 569] width 107 height 18
